Goal: Navigation & Orientation: Go to known website

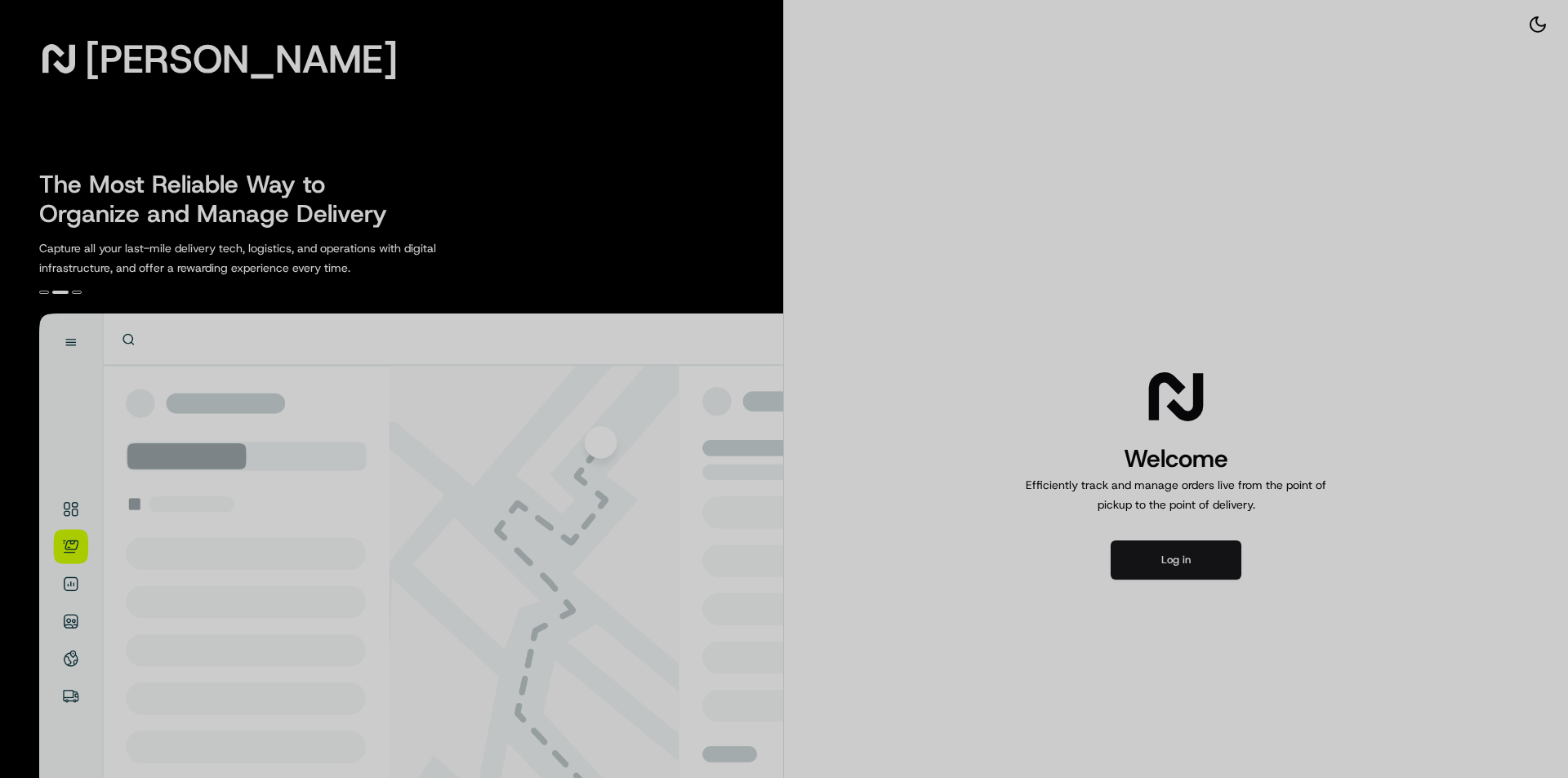
click at [1064, 274] on div at bounding box center [784, 389] width 1568 height 778
click at [1176, 573] on div at bounding box center [784, 389] width 1568 height 778
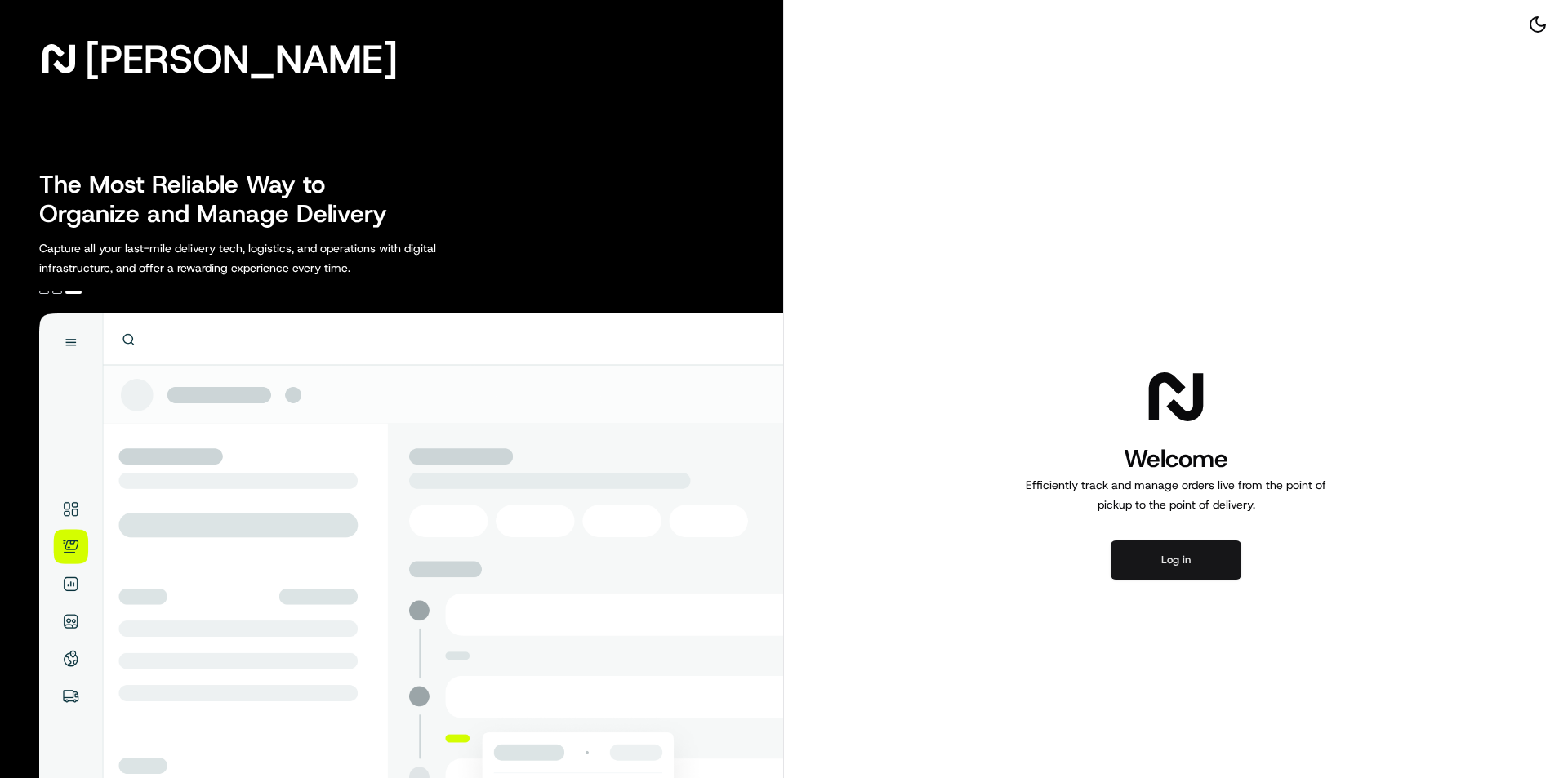
click at [1162, 558] on button "Log in" at bounding box center [1176, 560] width 131 height 40
